Goal: Task Accomplishment & Management: Manage account settings

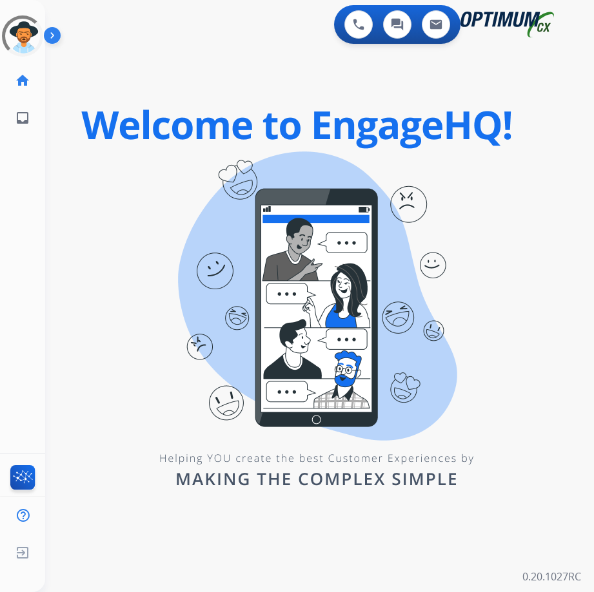
click at [35, 3] on div "Unidentified Untracked Edit Avatar Agent: Unidentified Routing Profile: Unident…" at bounding box center [22, 68] width 45 height 137
click at [30, 24] on div at bounding box center [22, 35] width 51 height 51
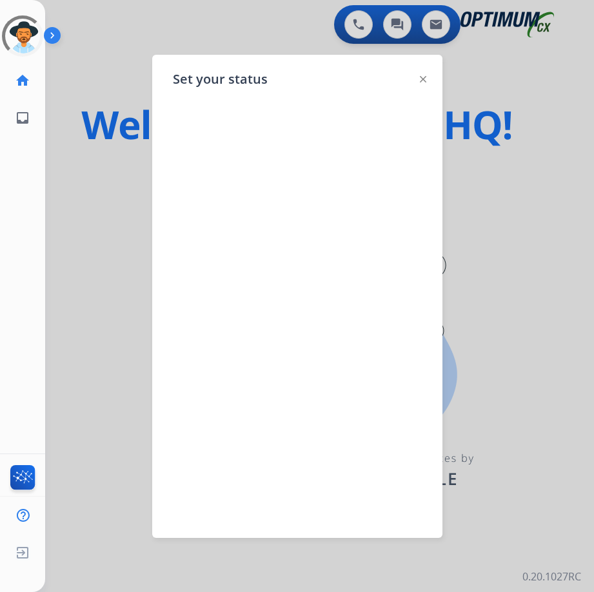
click at [418, 79] on div "Set your status" at bounding box center [297, 297] width 290 height 484
click at [106, 37] on div at bounding box center [297, 296] width 594 height 592
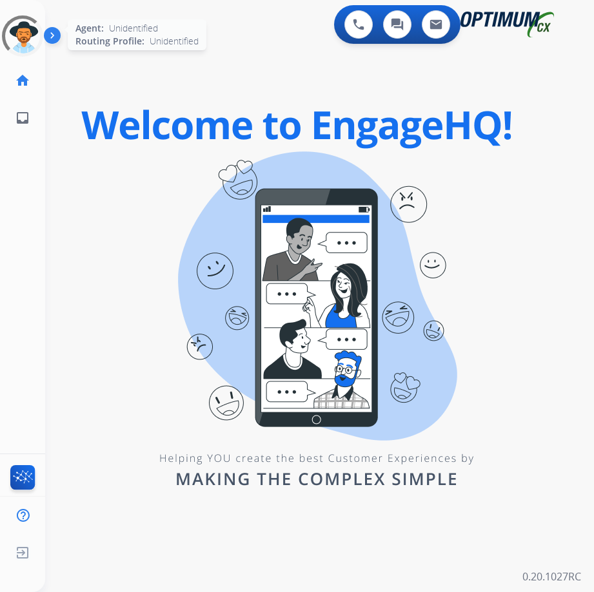
click at [21, 33] on div at bounding box center [22, 35] width 57 height 57
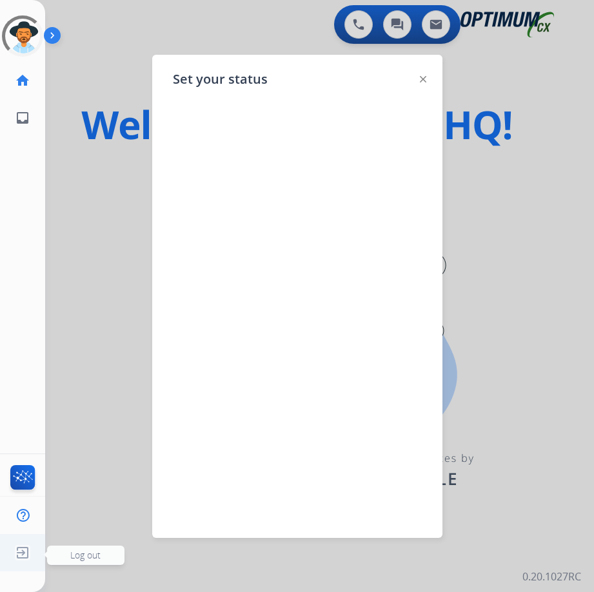
click at [25, 550] on img at bounding box center [22, 553] width 23 height 24
click at [29, 549] on img at bounding box center [22, 553] width 23 height 24
click at [71, 557] on span "Log out" at bounding box center [85, 555] width 30 height 12
click at [424, 78] on img at bounding box center [423, 79] width 6 height 6
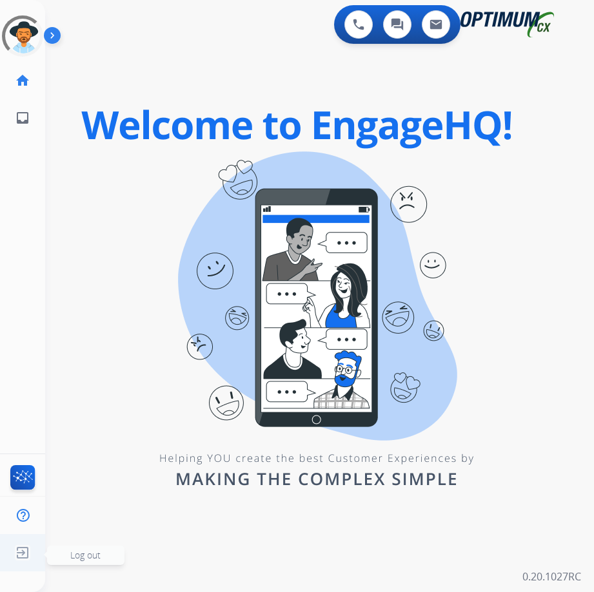
click at [19, 548] on img at bounding box center [22, 553] width 23 height 24
click at [87, 554] on span "Log out" at bounding box center [85, 555] width 30 height 12
click at [26, 24] on div at bounding box center [22, 35] width 57 height 57
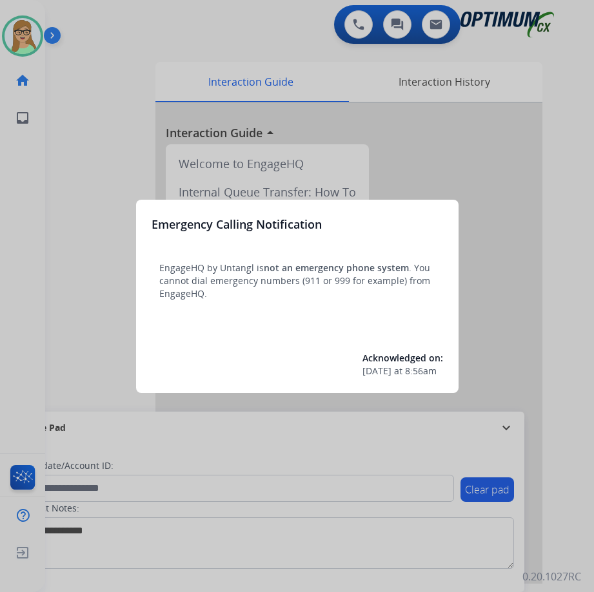
click at [389, 172] on div at bounding box center [297, 296] width 594 height 592
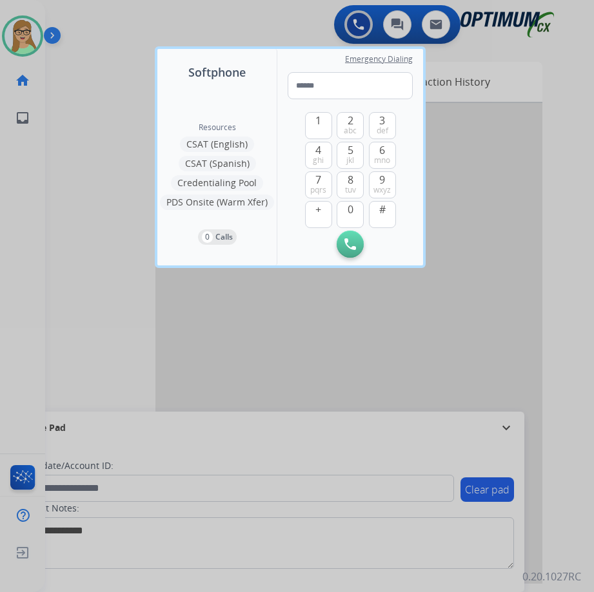
drag, startPoint x: 159, startPoint y: 400, endPoint x: 1, endPoint y: 251, distance: 216.2
click at [156, 398] on div at bounding box center [297, 296] width 594 height 592
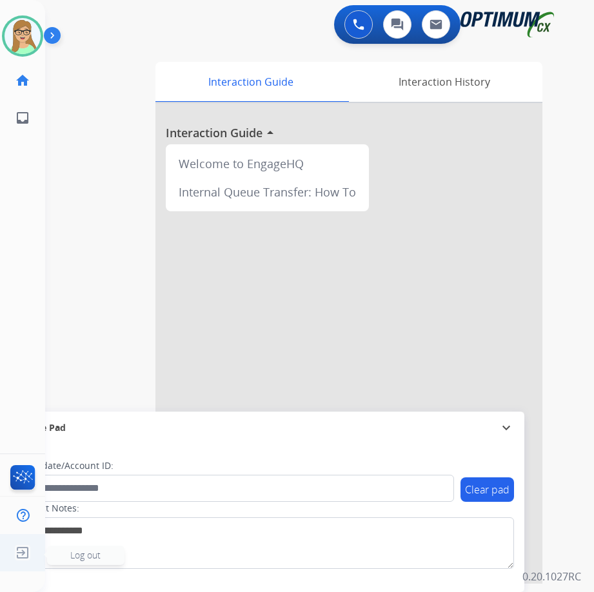
click at [90, 553] on span "Log out" at bounding box center [85, 555] width 30 height 12
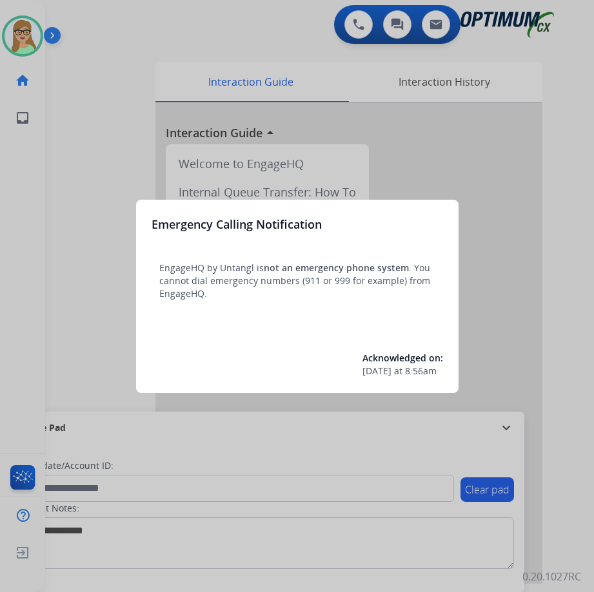
click at [179, 458] on div at bounding box center [297, 296] width 594 height 592
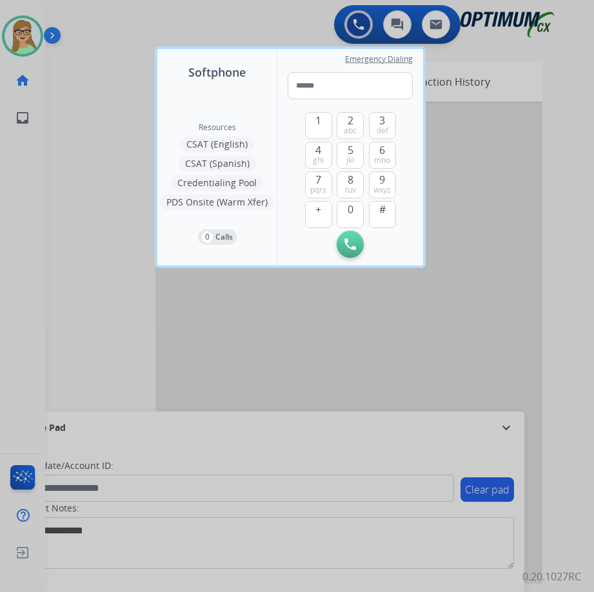
click at [23, 554] on div at bounding box center [297, 296] width 594 height 592
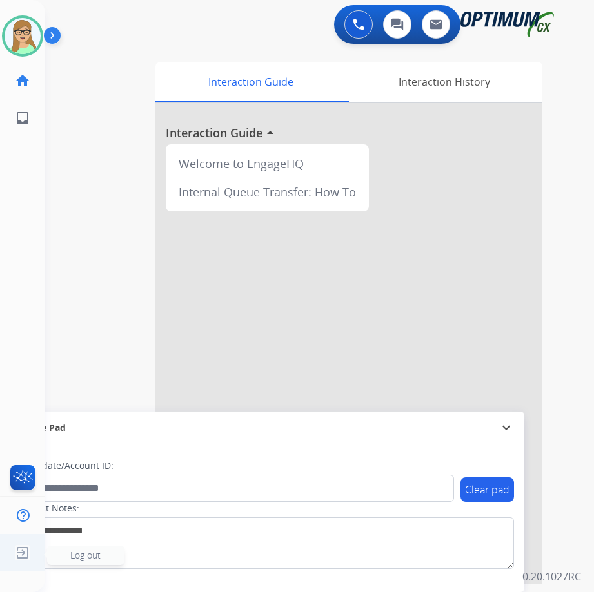
click at [91, 557] on span "Log out" at bounding box center [85, 555] width 30 height 12
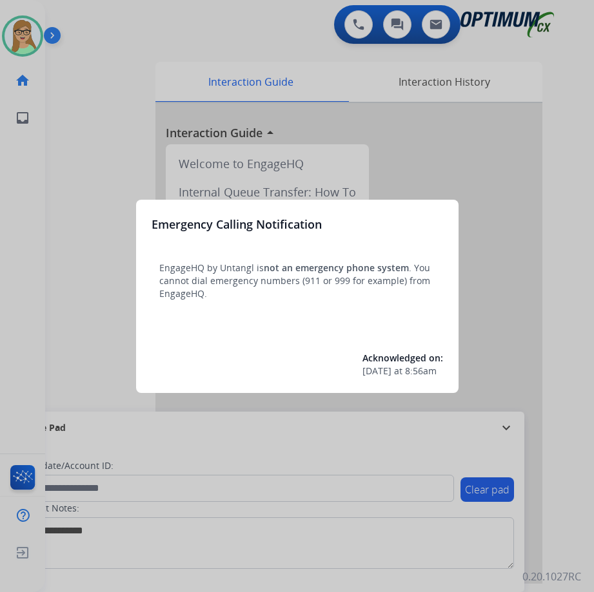
click at [61, 319] on div at bounding box center [297, 296] width 594 height 592
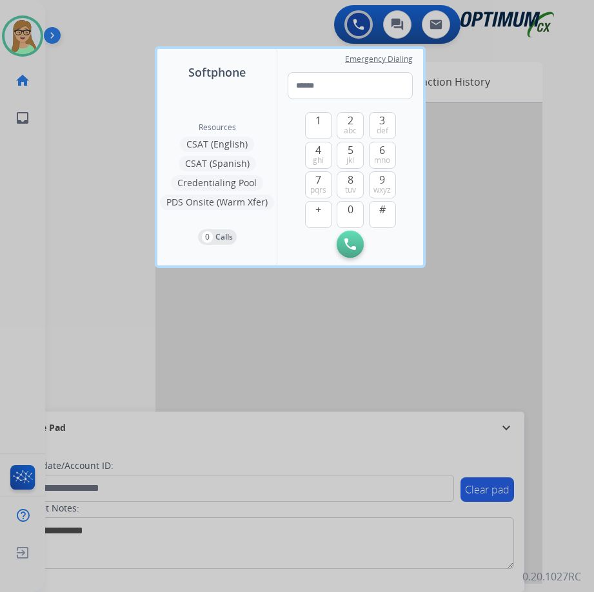
click at [436, 365] on div at bounding box center [297, 296] width 594 height 592
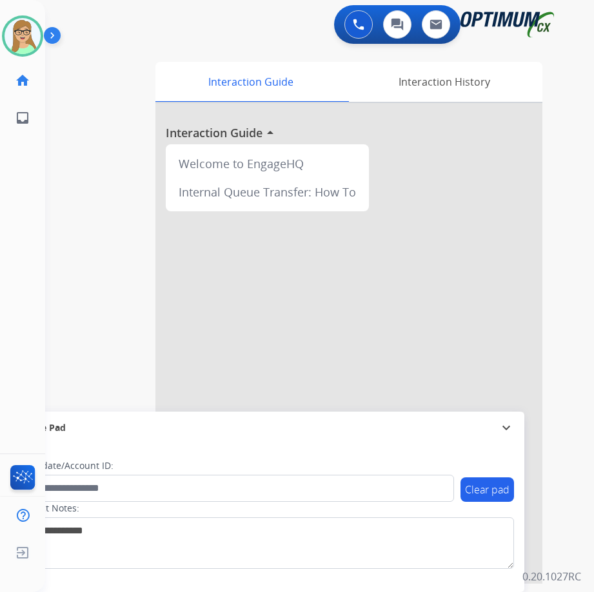
click at [54, 35] on img at bounding box center [55, 38] width 22 height 24
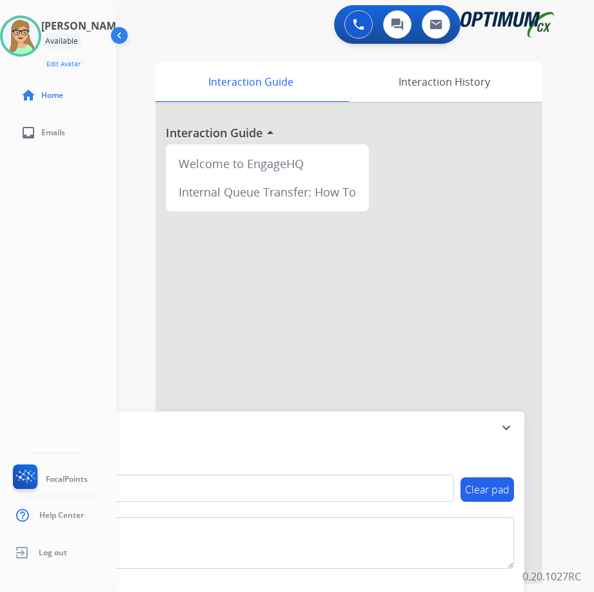
click at [117, 35] on img at bounding box center [120, 38] width 24 height 24
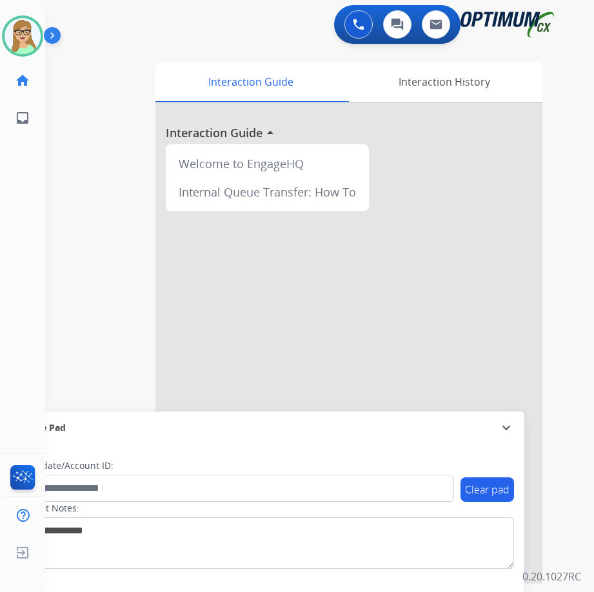
click at [52, 36] on img at bounding box center [55, 38] width 22 height 24
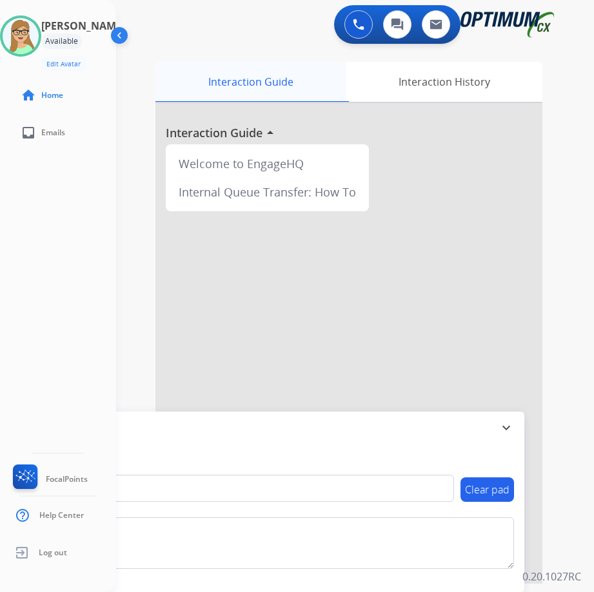
click at [277, 74] on div "Interaction Guide" at bounding box center [250, 82] width 190 height 40
click at [435, 93] on div "Interaction History" at bounding box center [444, 82] width 197 height 40
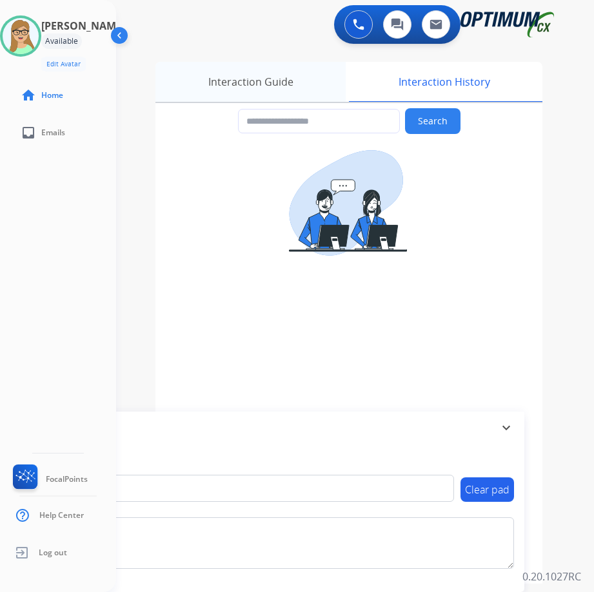
click at [280, 83] on div "Interaction Guide" at bounding box center [250, 82] width 190 height 40
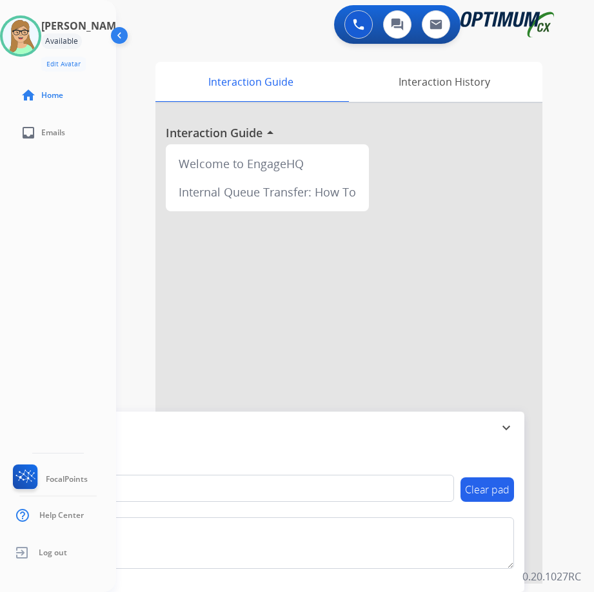
click at [82, 38] on div "Available" at bounding box center [61, 41] width 41 height 15
click at [132, 33] on img at bounding box center [120, 38] width 24 height 24
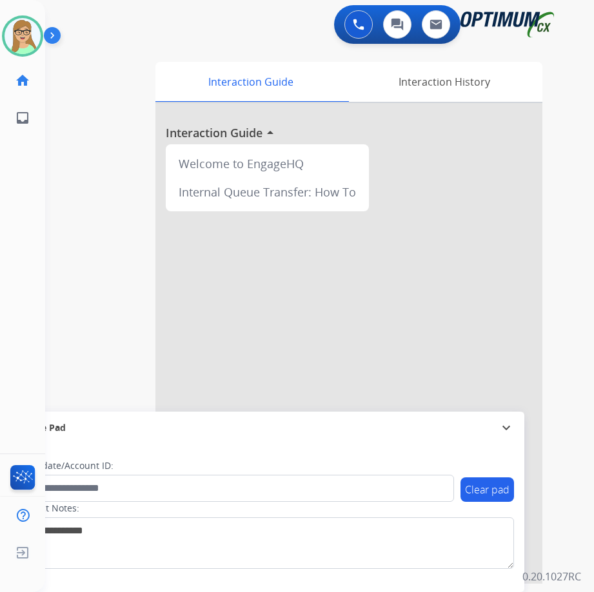
click at [50, 37] on img at bounding box center [55, 38] width 22 height 24
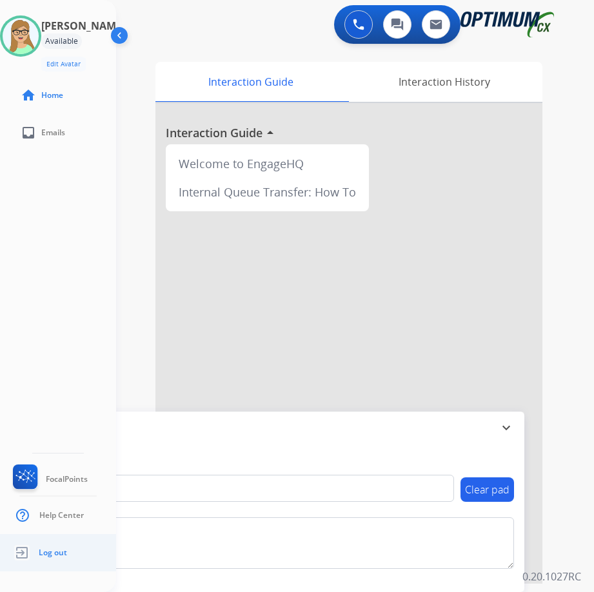
click at [55, 549] on span "Log out" at bounding box center [53, 553] width 28 height 10
